Goal: Task Accomplishment & Management: Complete application form

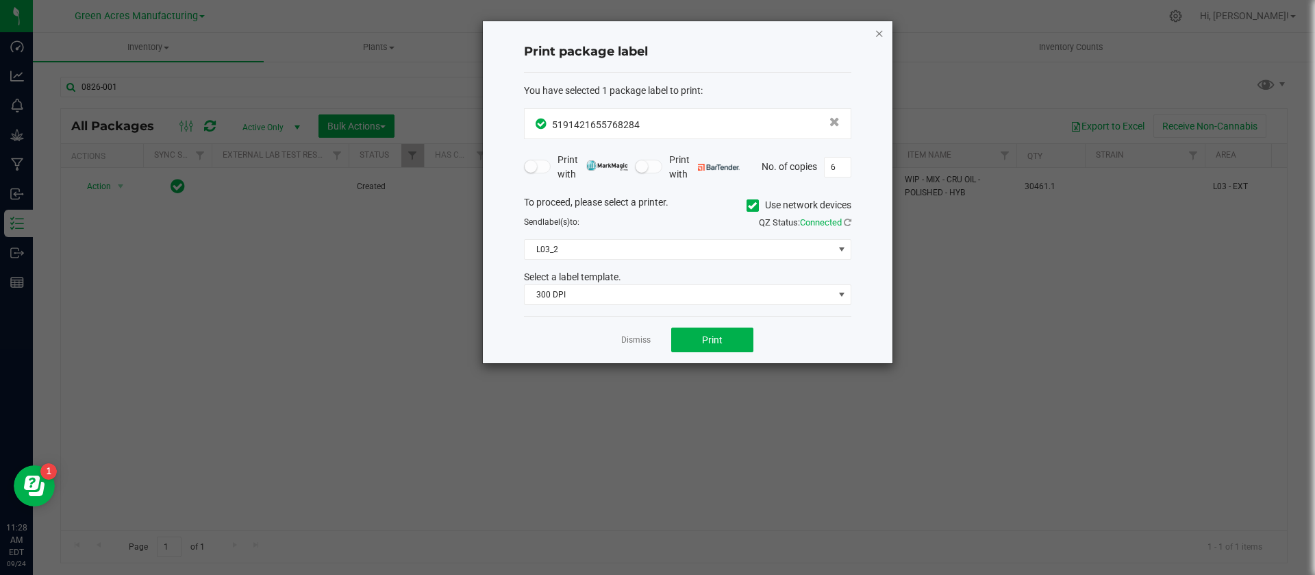
click at [879, 31] on icon "button" at bounding box center [879, 33] width 10 height 16
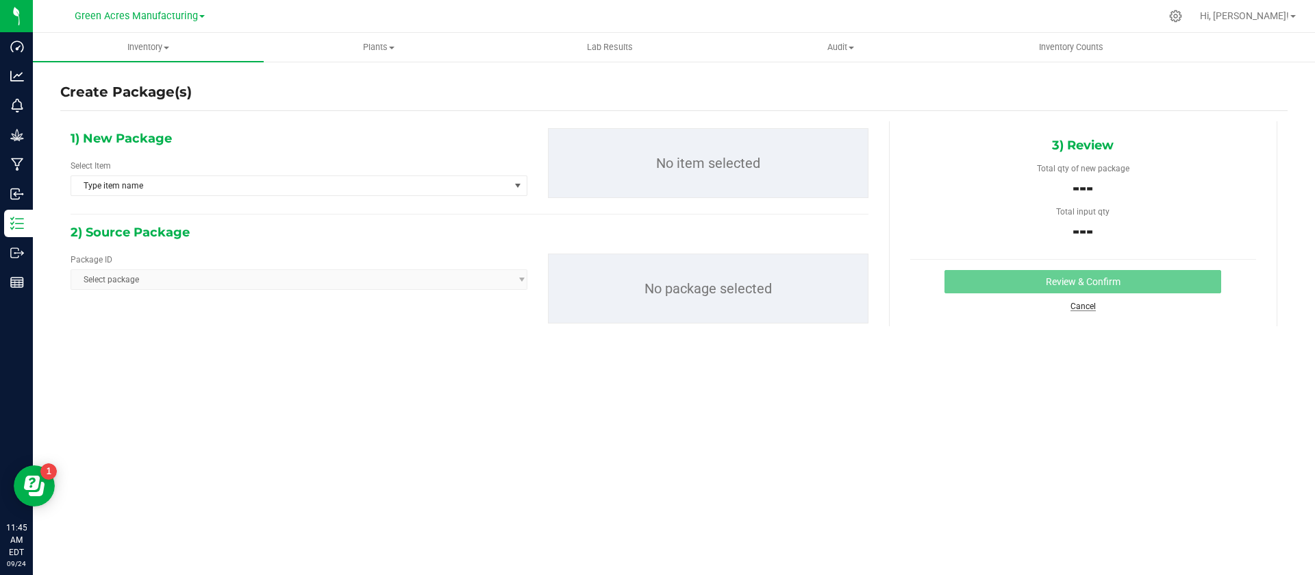
click at [1084, 304] on link "Cancel" at bounding box center [1082, 306] width 25 height 10
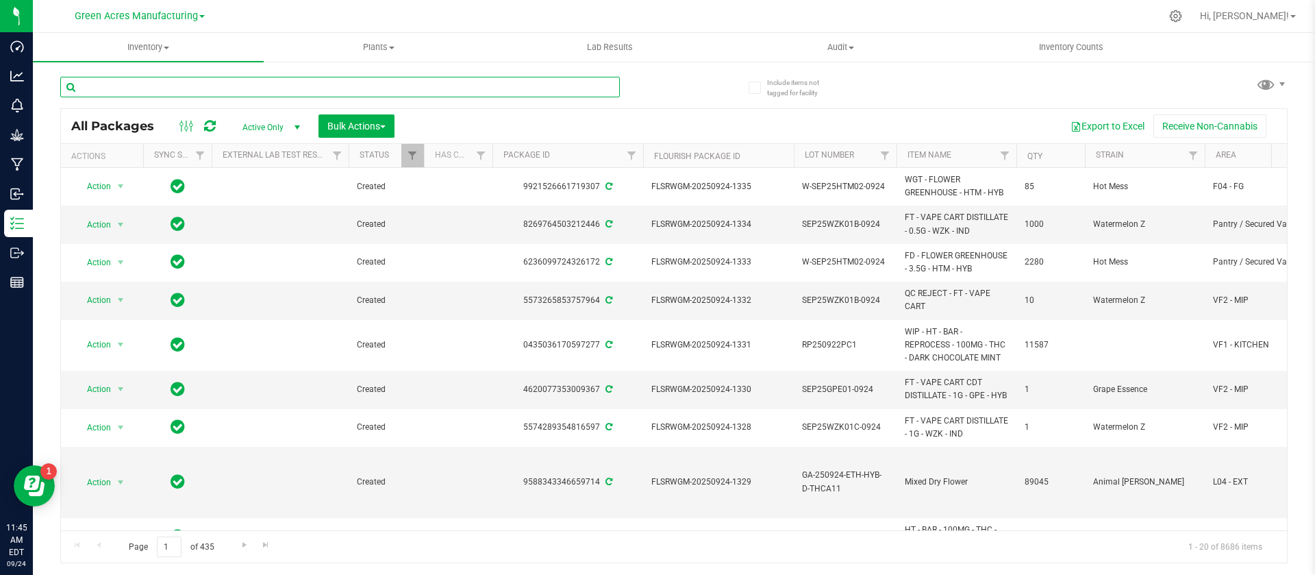
click at [432, 85] on input "text" at bounding box center [339, 87] width 559 height 21
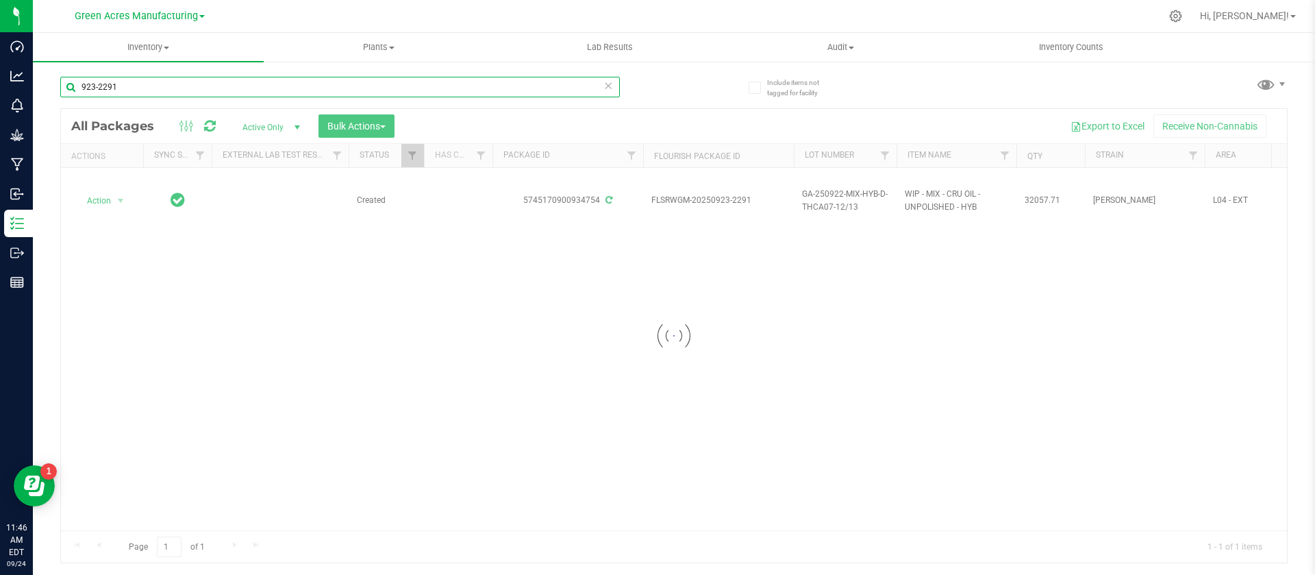
type input "923-2291"
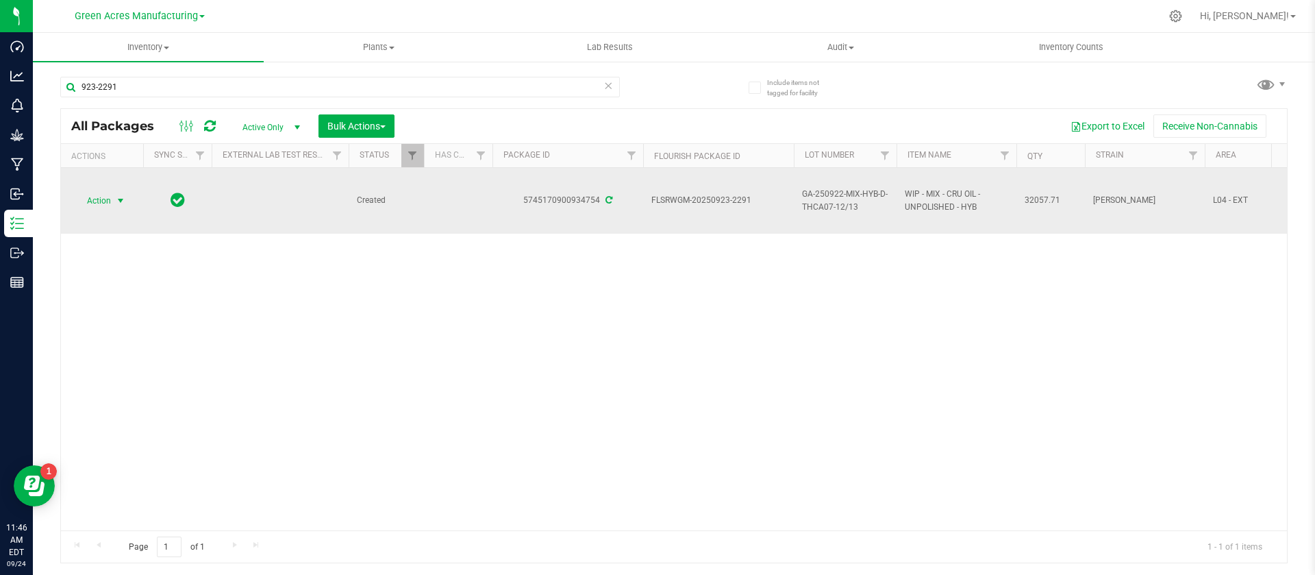
click at [91, 197] on span "Action" at bounding box center [93, 200] width 37 height 19
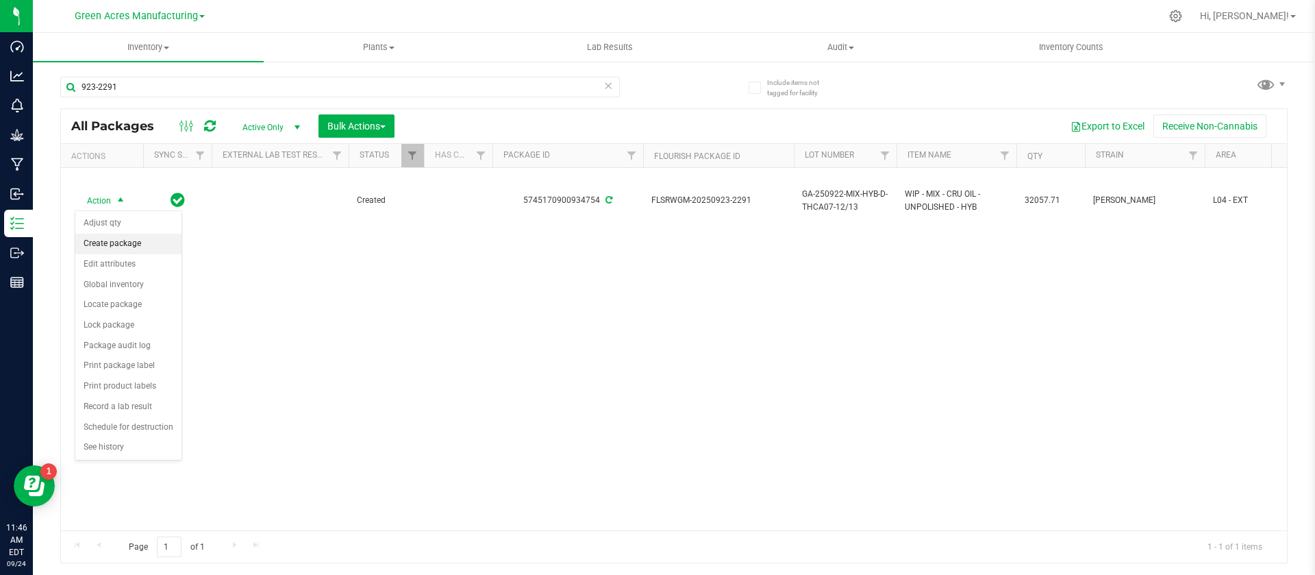
click at [118, 253] on li "Create package" at bounding box center [128, 243] width 106 height 21
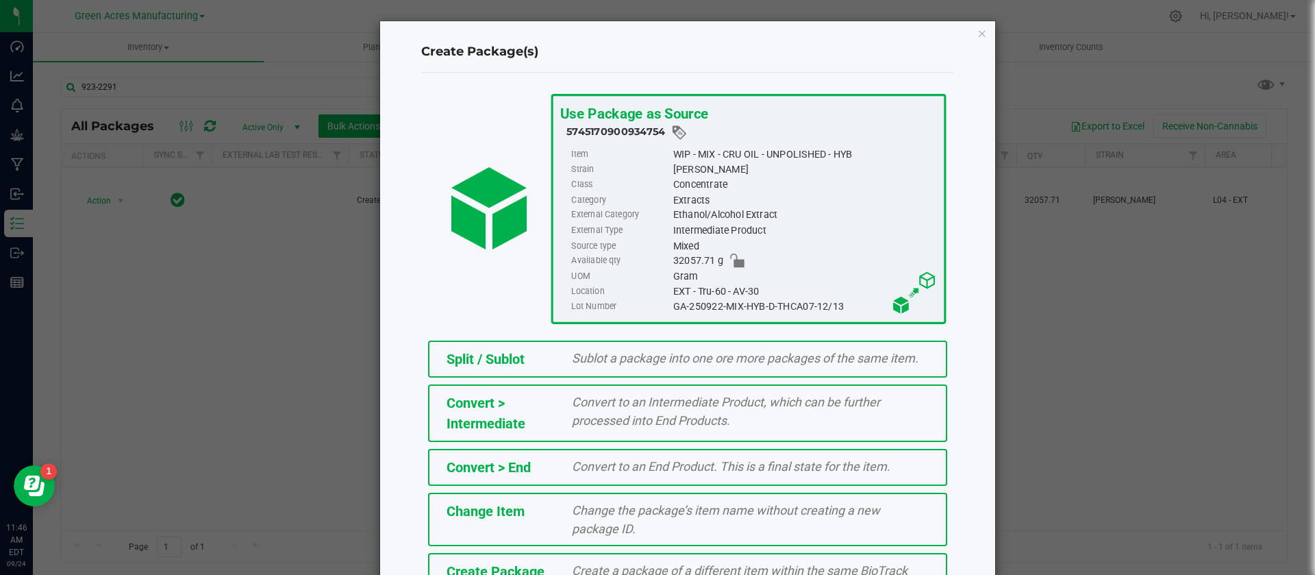
scroll to position [93, 0]
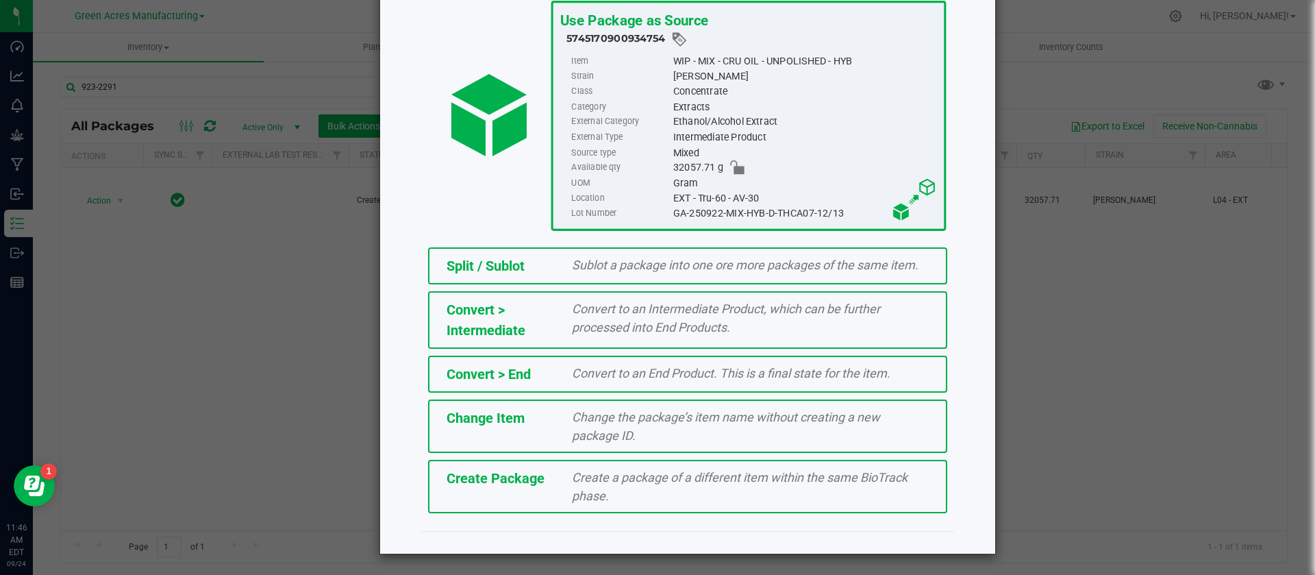
click at [592, 466] on div "Create Package Create a package of a different item within the same BioTrack ph…" at bounding box center [687, 485] width 519 height 53
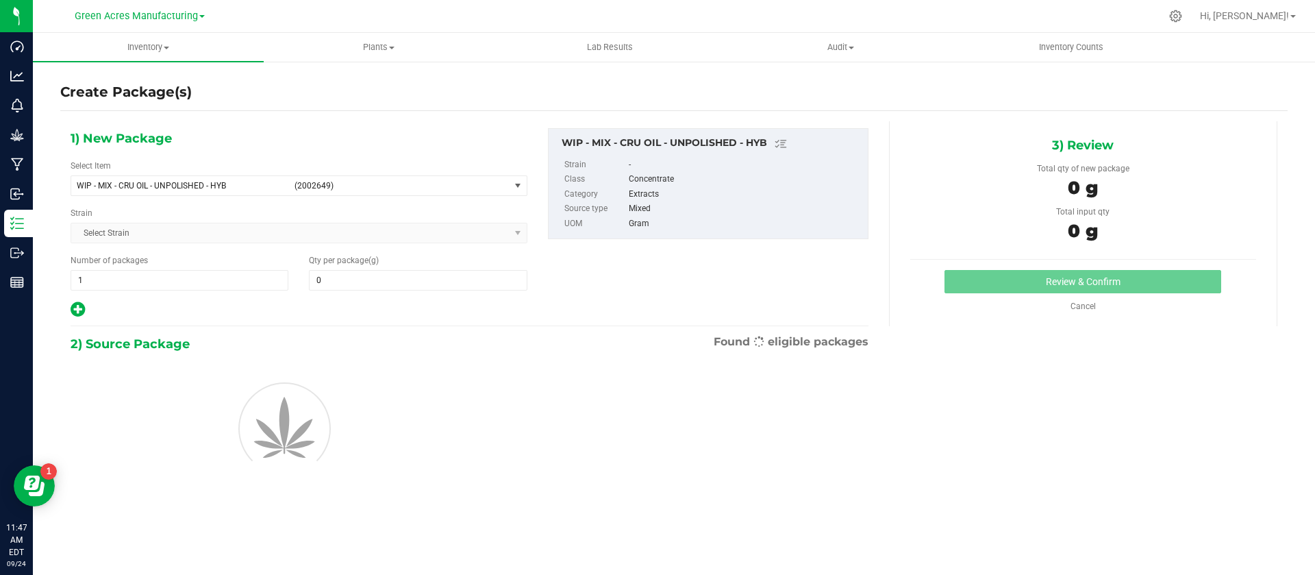
type input "0.0000"
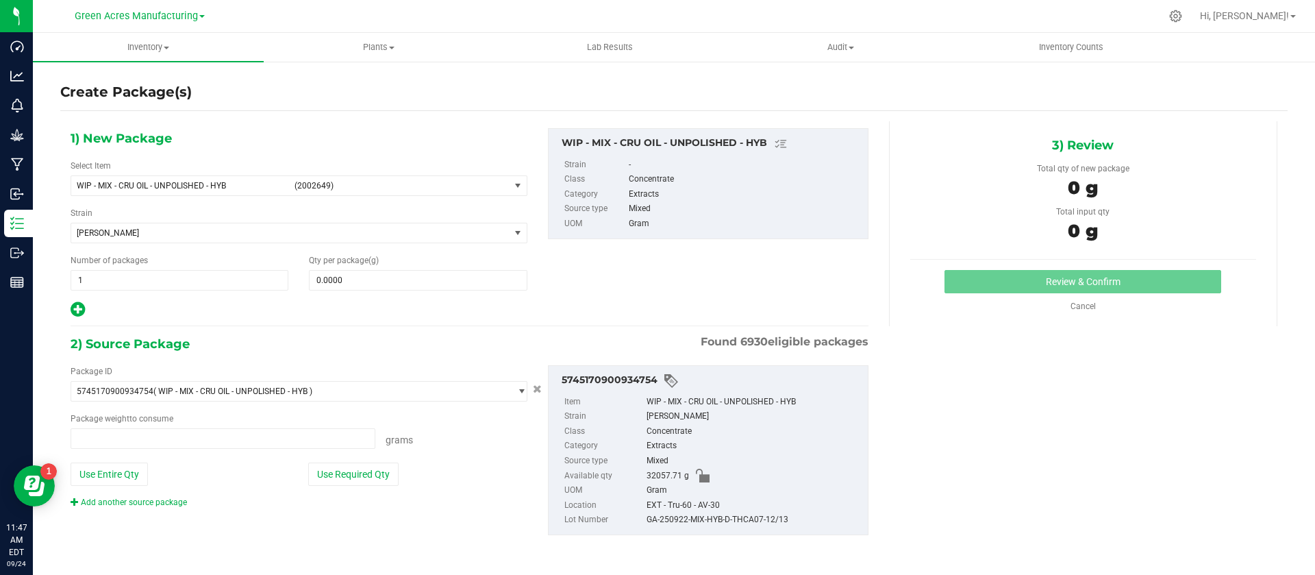
type input "0.0000 g"
click at [178, 194] on span "WIP - MIX - CRU OIL - UNPOLISHED - HYB (2002649)" at bounding box center [290, 185] width 438 height 19
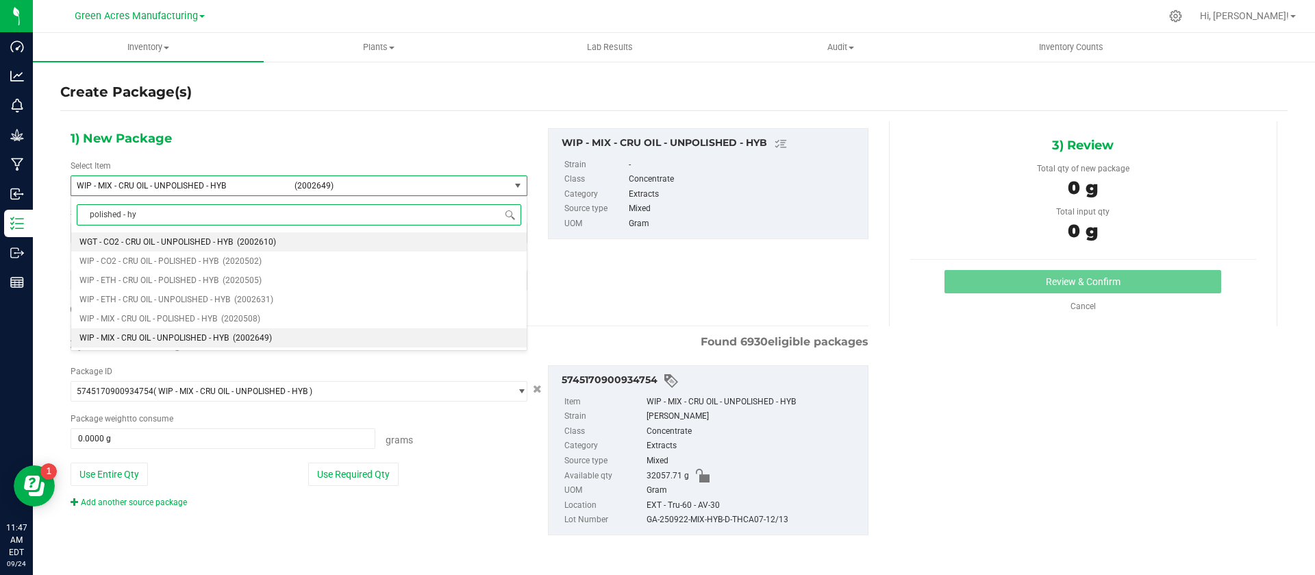
type input "polished - hyb"
click at [212, 309] on li "WIP - MIX - CRU OIL - POLISHED - HYB (2020508)" at bounding box center [298, 318] width 455 height 19
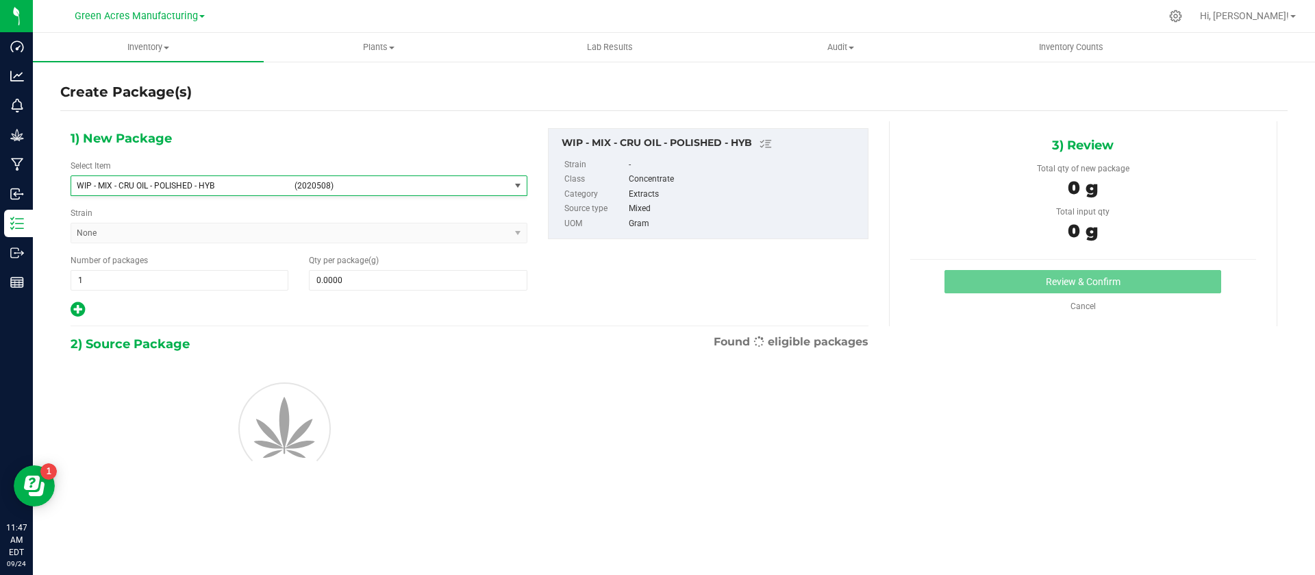
type input "0.0000"
click at [358, 281] on span at bounding box center [418, 280] width 218 height 21
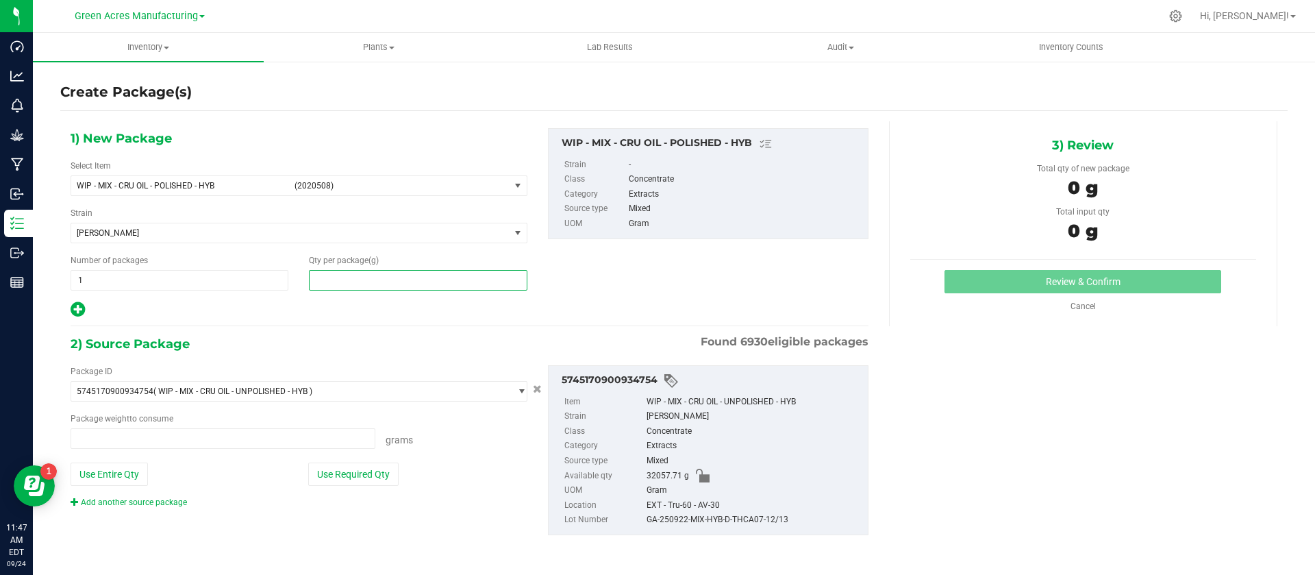
type input "0.0000 g"
paste input "17723.5"
type input "17723.5"
type input "17,723.5000"
click at [110, 472] on button "Use Entire Qty" at bounding box center [109, 473] width 77 height 23
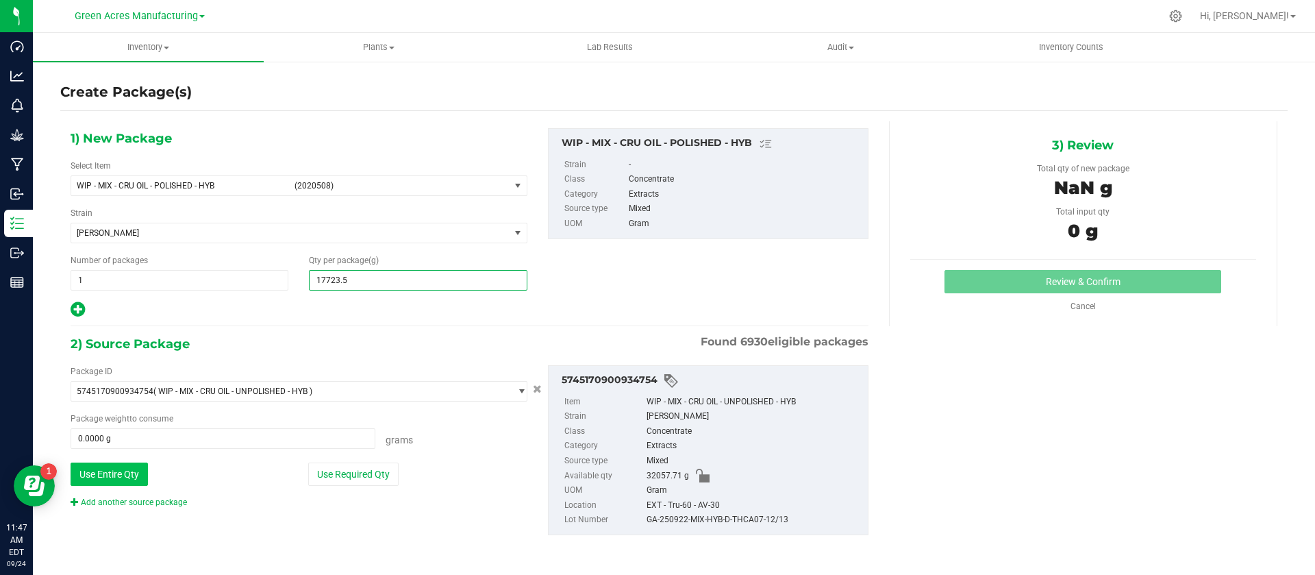
type input "32057.7100 g"
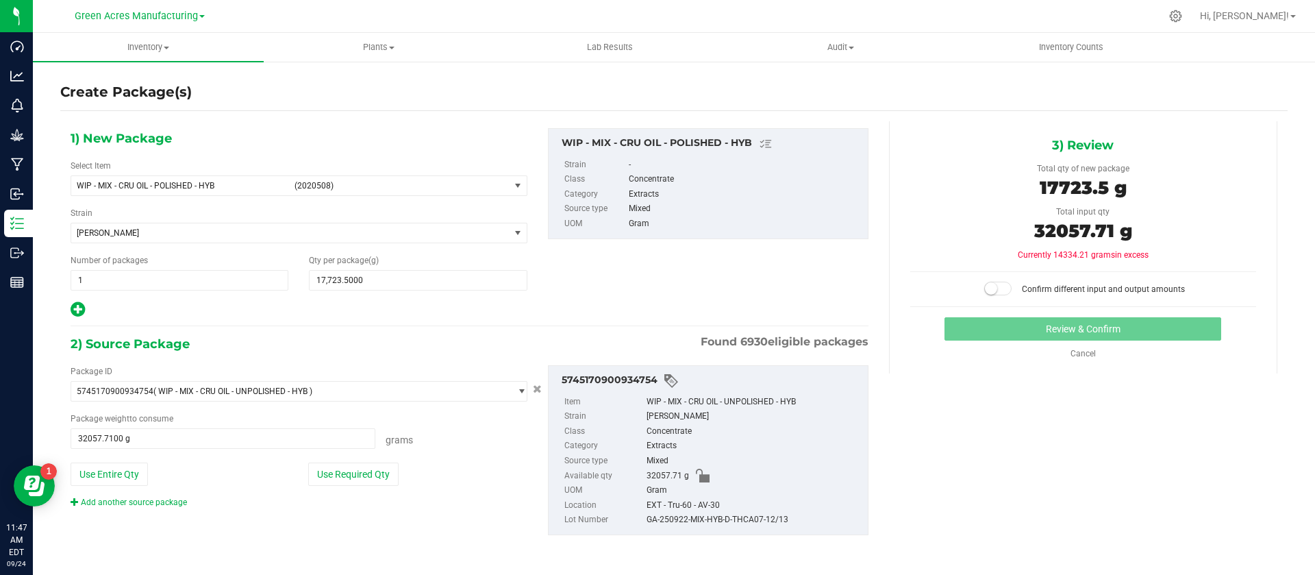
click at [1004, 287] on span at bounding box center [997, 288] width 27 height 14
click at [1011, 323] on button "Review & Confirm" at bounding box center [1082, 328] width 277 height 23
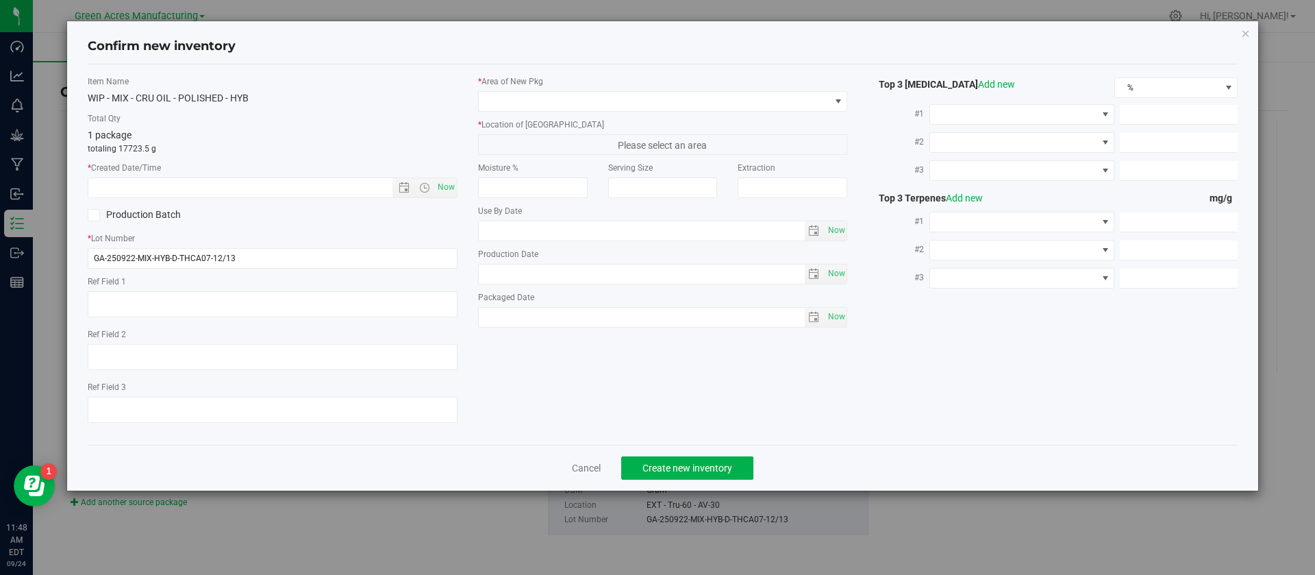
type textarea "936/12900 PBO"
click at [446, 179] on span "Now" at bounding box center [445, 187] width 23 height 20
type input "[DATE] 11:48 AM"
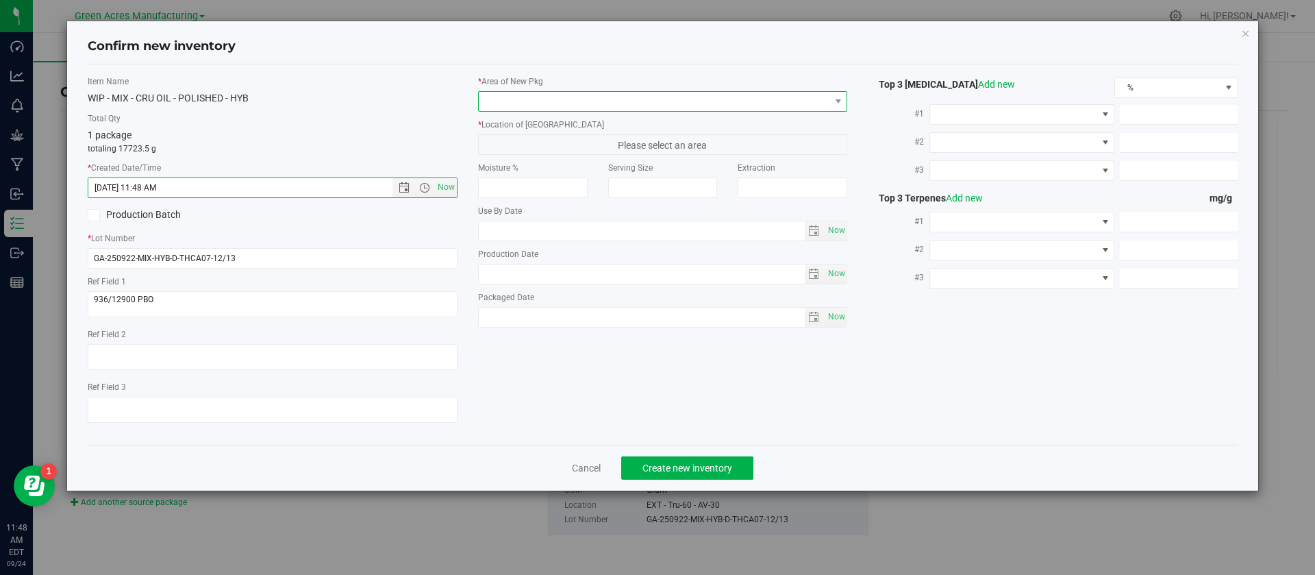
click at [547, 93] on span at bounding box center [654, 101] width 351 height 19
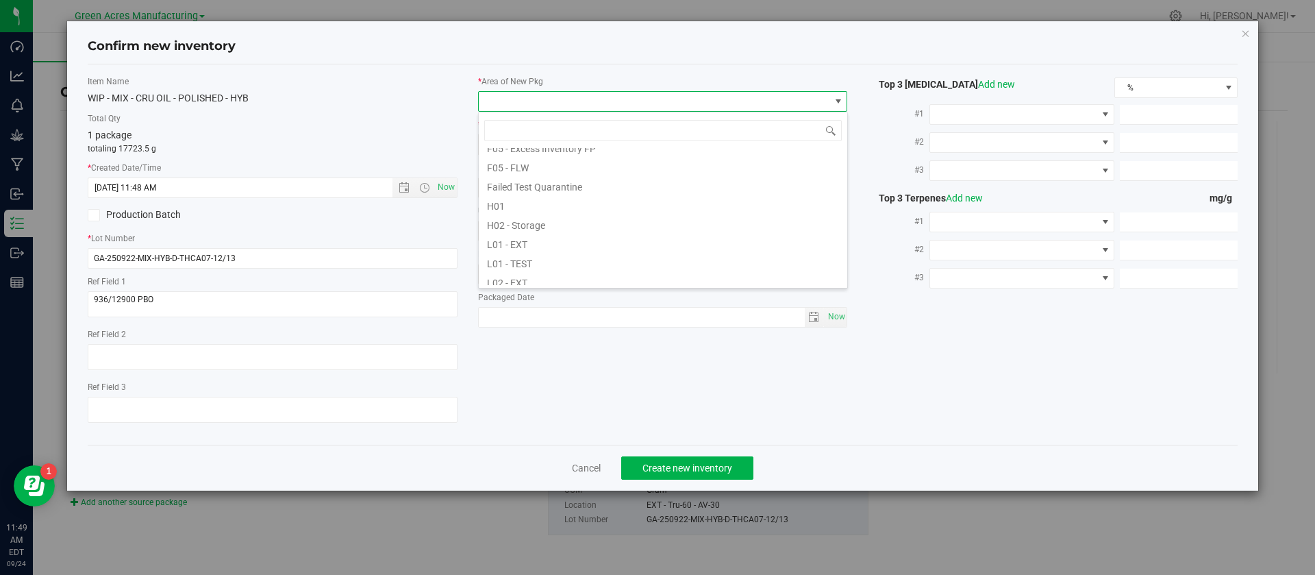
scroll to position [205, 0]
click at [526, 254] on li "L03 - EXT" at bounding box center [663, 258] width 368 height 19
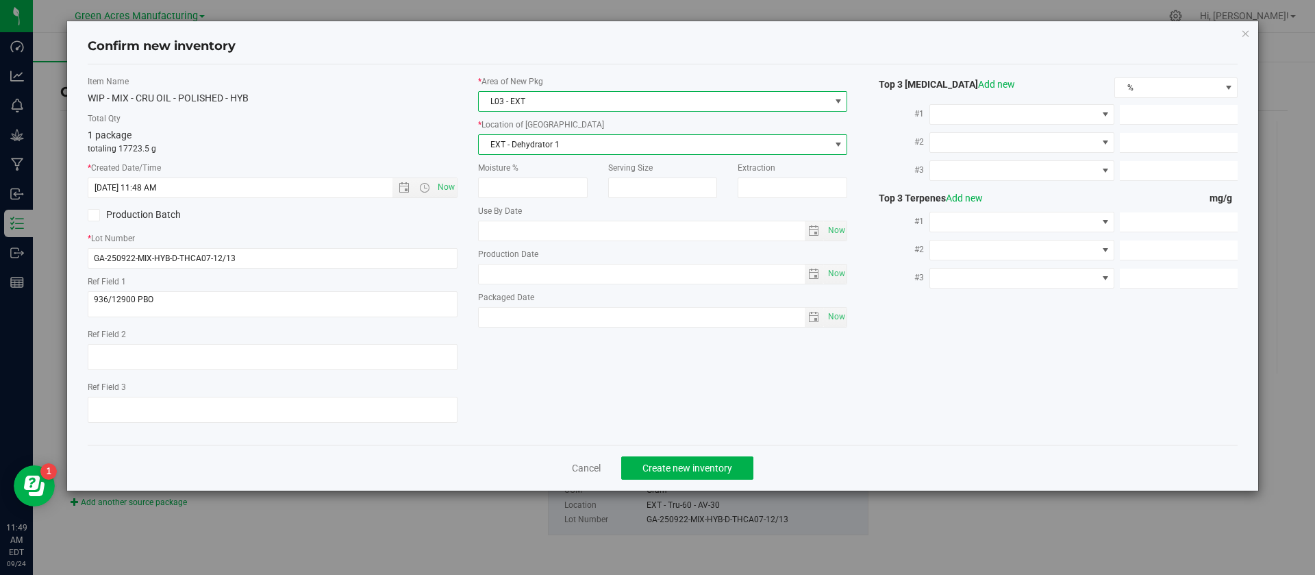
click at [536, 146] on span "EXT - Dehydrator 1" at bounding box center [654, 144] width 351 height 19
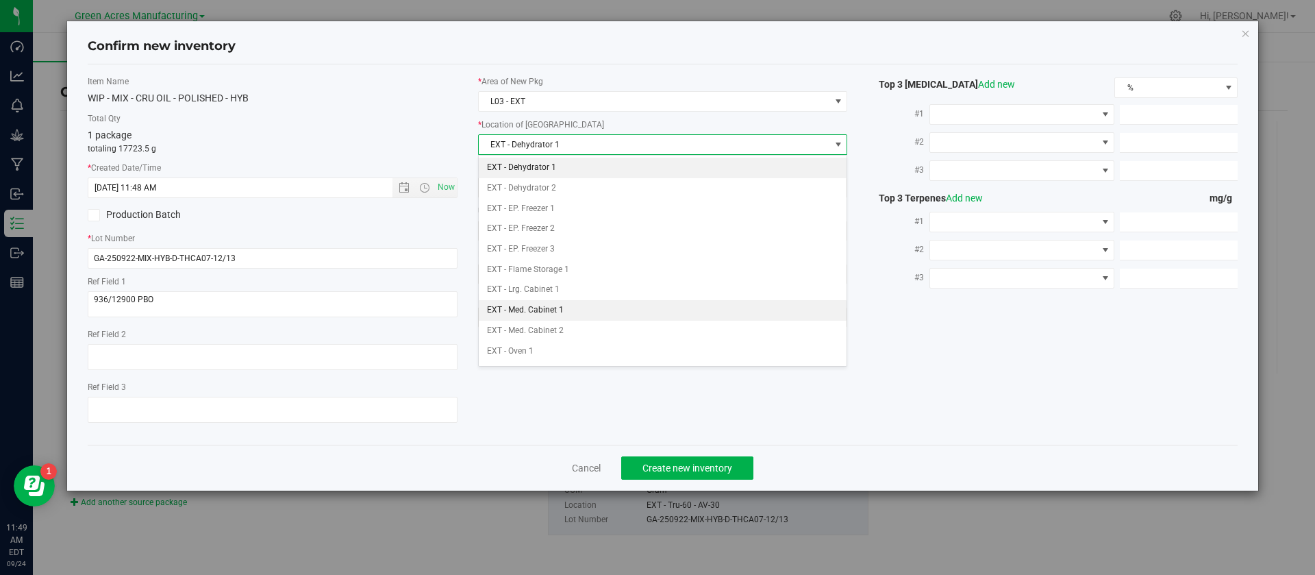
click at [541, 312] on li "EXT - Med. Cabinet 1" at bounding box center [663, 310] width 368 height 21
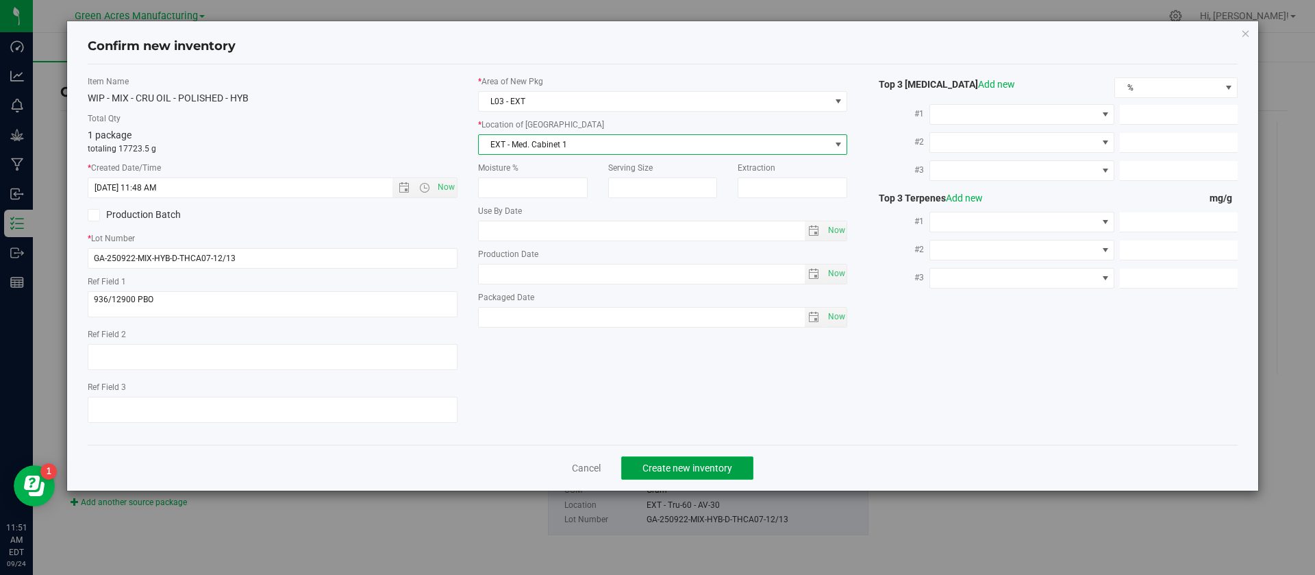
click at [677, 473] on button "Create new inventory" at bounding box center [687, 467] width 132 height 23
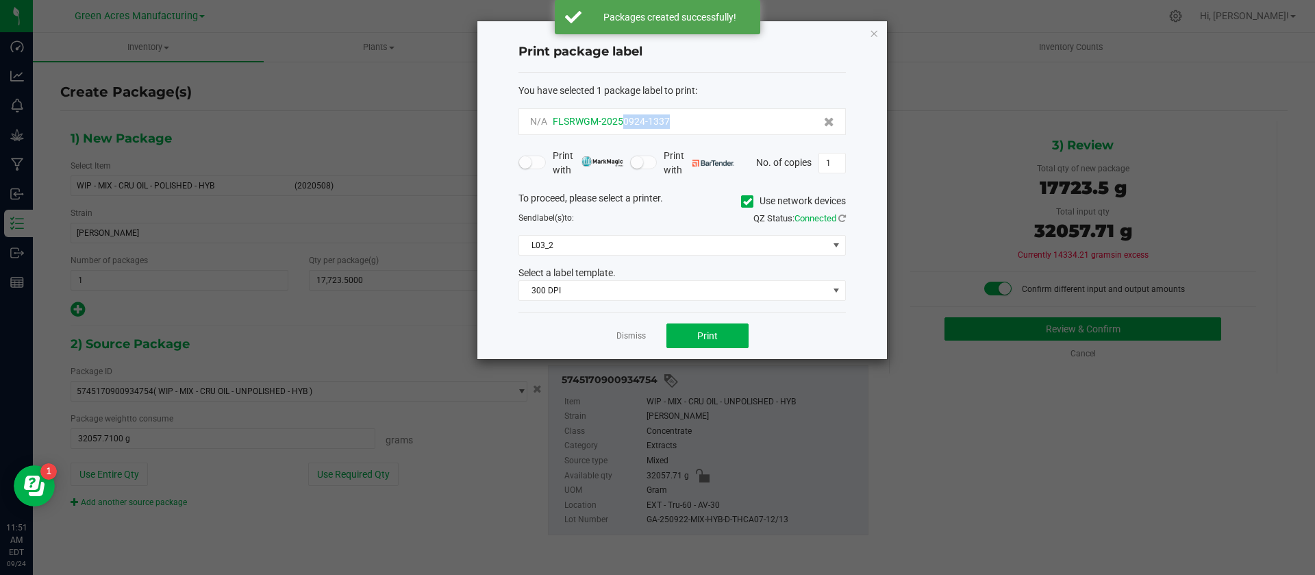
drag, startPoint x: 678, startPoint y: 127, endPoint x: 625, endPoint y: 128, distance: 52.7
click at [625, 128] on div "N/A FLSRWGM-20250924-1337" at bounding box center [682, 121] width 304 height 14
copy span "0924-1337"
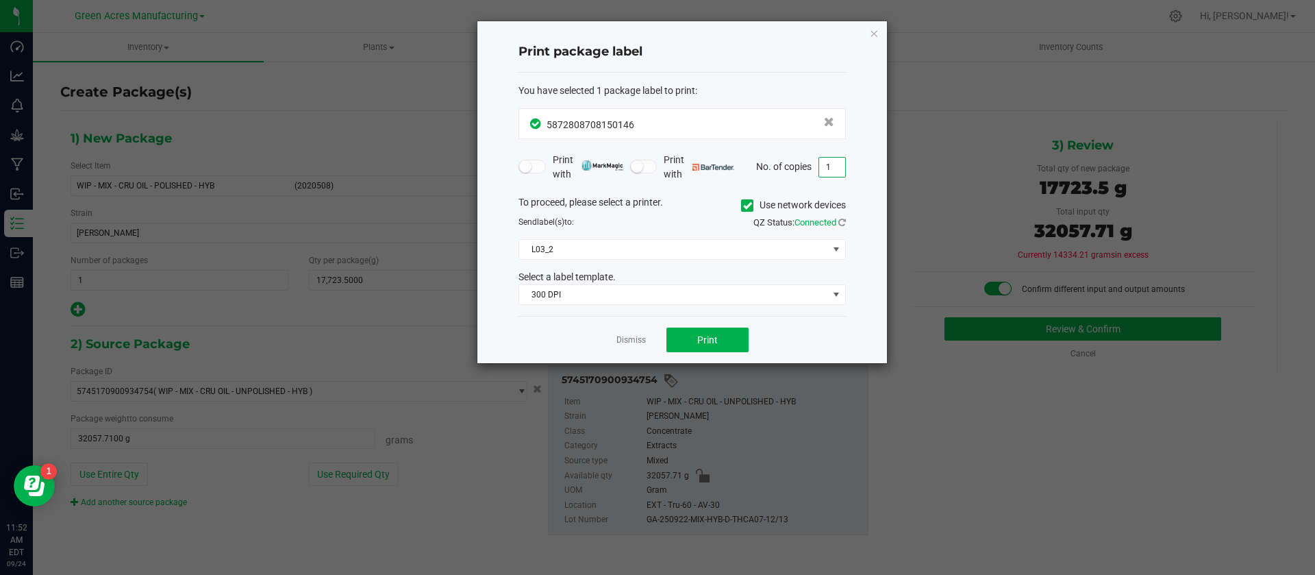
click at [835, 164] on input "1" at bounding box center [832, 166] width 26 height 19
type input "13"
click at [600, 240] on span "L03_2" at bounding box center [673, 249] width 309 height 19
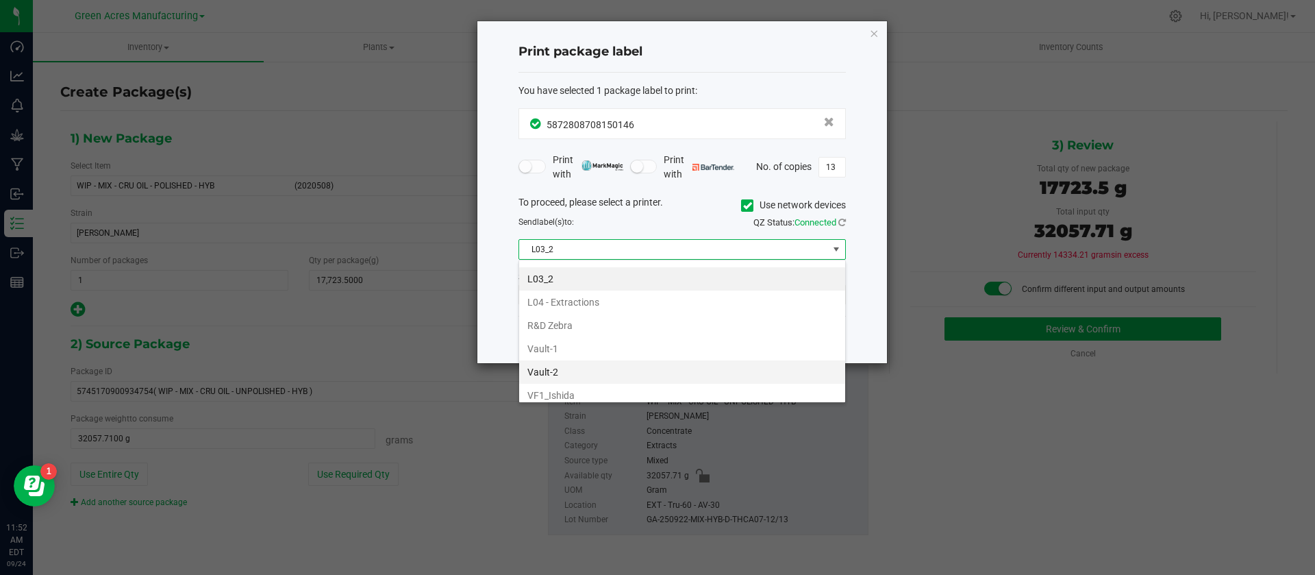
scroll to position [522, 0]
click at [588, 283] on li "L04 - Extractions" at bounding box center [682, 288] width 326 height 23
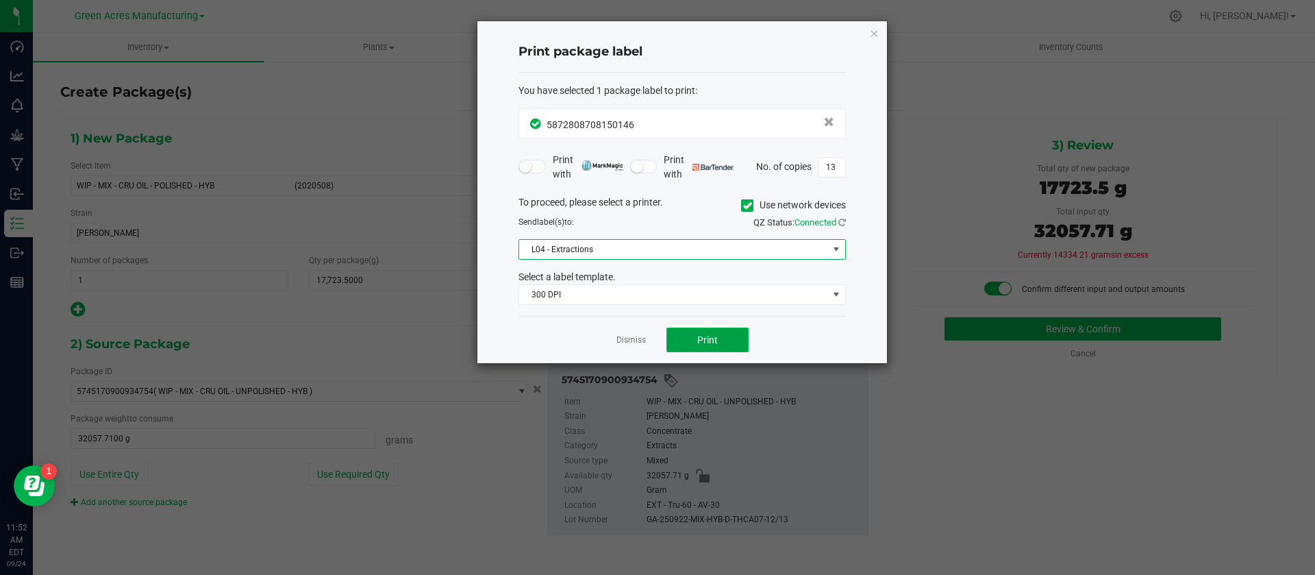
click at [685, 334] on button "Print" at bounding box center [707, 339] width 82 height 25
click at [874, 34] on icon "button" at bounding box center [874, 33] width 10 height 16
